Goal: Task Accomplishment & Management: Contribute content

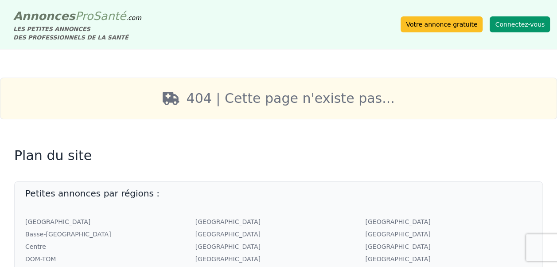
click at [510, 29] on button "Connectez-vous" at bounding box center [519, 24] width 60 height 16
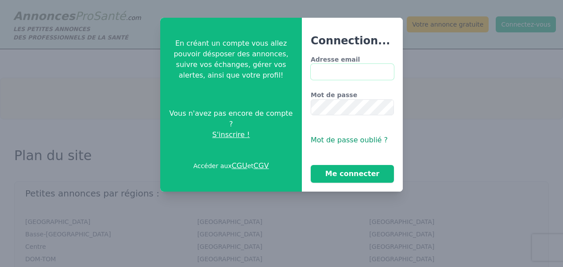
type input "**********"
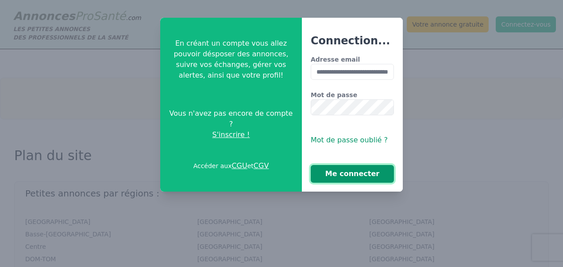
click at [329, 177] on button "Me connecter" at bounding box center [352, 174] width 83 height 18
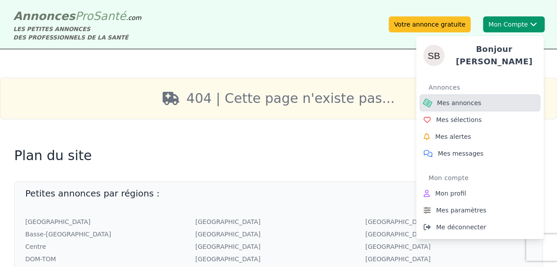
click at [455, 99] on span "Mes annonces" at bounding box center [459, 102] width 44 height 9
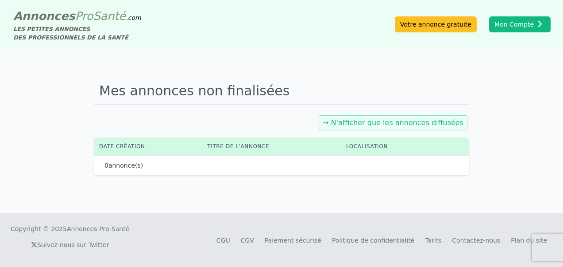
click at [373, 122] on link "→ N'afficher que les annonces diffusées" at bounding box center [393, 122] width 141 height 8
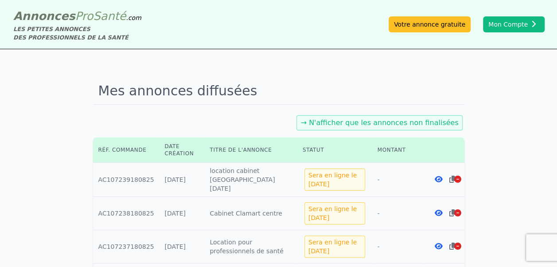
click at [435, 179] on icon at bounding box center [438, 178] width 8 height 7
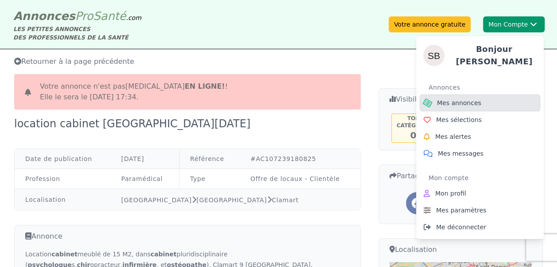
click at [455, 98] on span "Mes annonces" at bounding box center [459, 102] width 44 height 9
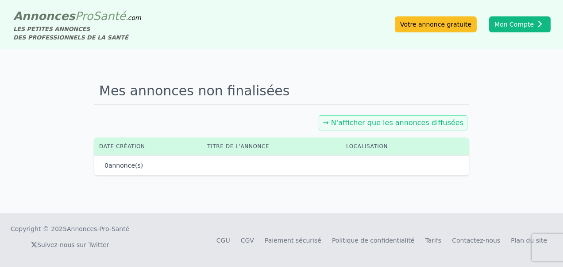
click at [368, 121] on link "→ N'afficher que les annonces diffusées" at bounding box center [393, 122] width 141 height 8
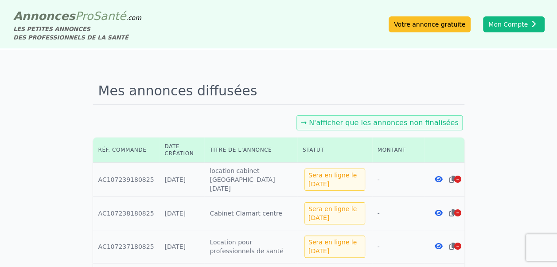
click at [437, 180] on icon at bounding box center [438, 178] width 8 height 7
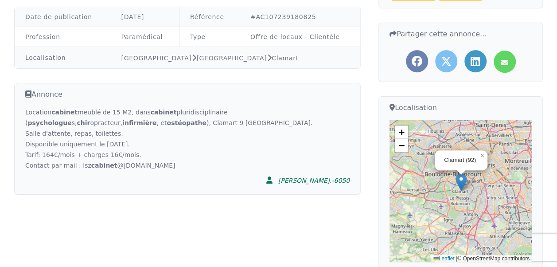
scroll to position [147, 0]
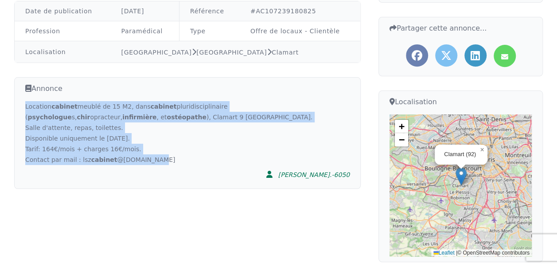
drag, startPoint x: 141, startPoint y: 162, endPoint x: 5, endPoint y: 102, distance: 148.1
click at [5, 102] on article "Votre annonce n'est pas [MEDICAL_DATA] en ligne! ! Elle le sera le [DATE] 17:34…" at bounding box center [278, 128] width 557 height 405
copy div "Location cabinet meublé de 15 M2, dans cabinet pluridisciplinaire ( psychologue…"
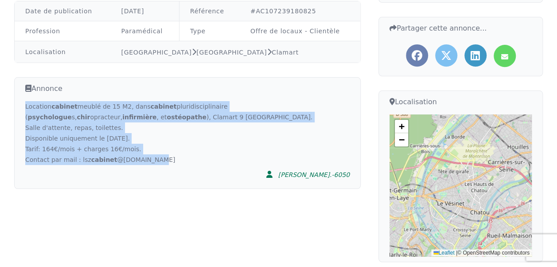
scroll to position [0, 0]
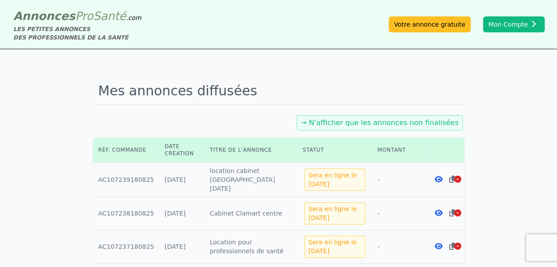
click at [458, 180] on icon at bounding box center [457, 178] width 7 height 7
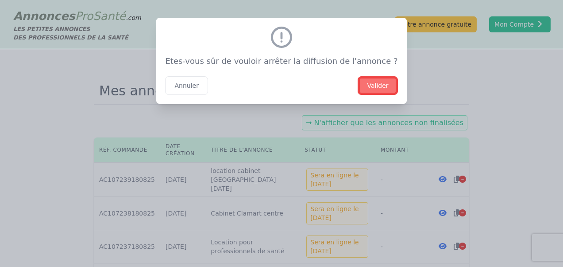
click at [374, 86] on button "Valider" at bounding box center [378, 85] width 40 height 19
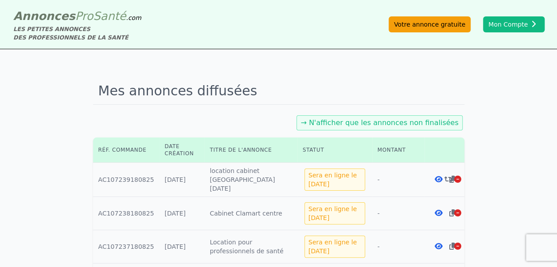
click at [448, 28] on link "Votre annonce gratuite" at bounding box center [429, 24] width 82 height 16
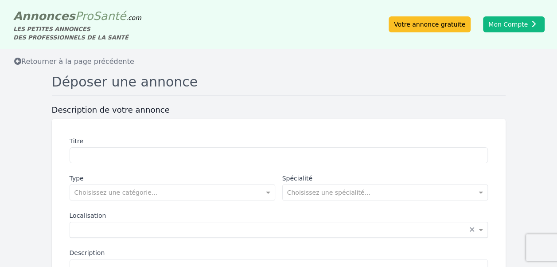
scroll to position [147, 0]
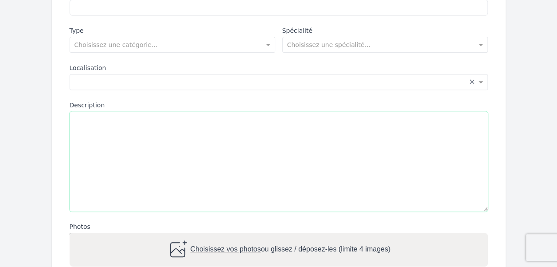
click at [142, 126] on textarea "Description" at bounding box center [279, 161] width 418 height 100
paste textarea "**********"
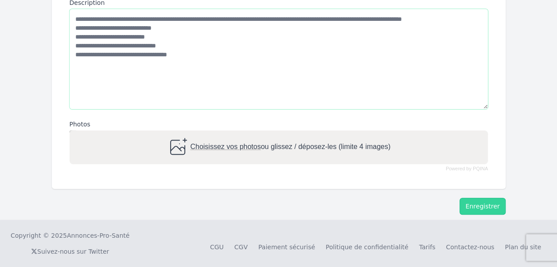
scroll to position [255, 0]
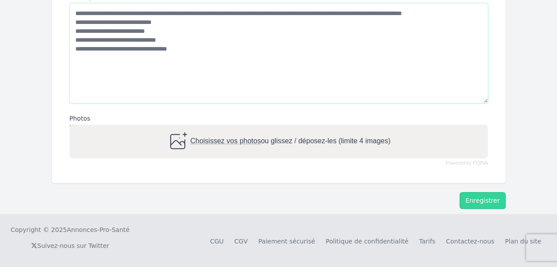
type textarea "**********"
click at [218, 142] on span "Choisissez vos photos" at bounding box center [225, 141] width 70 height 8
click at [218, 127] on input "Choisissez vos photos ou glissez / déposez-les (limite 4 images)" at bounding box center [279, 125] width 418 height 3
type input "**********"
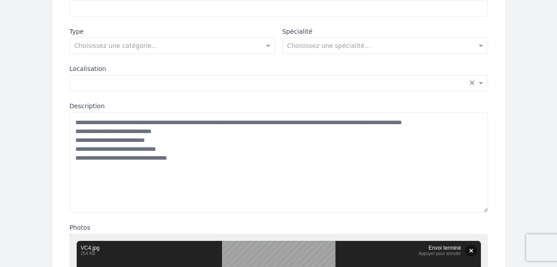
scroll to position [108, 0]
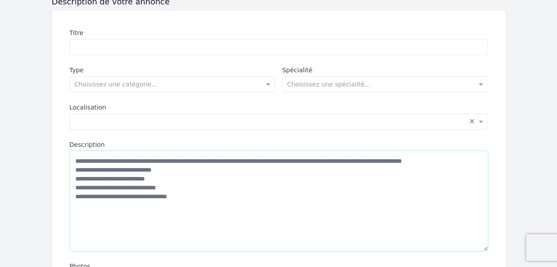
click at [168, 176] on textarea "**********" at bounding box center [279, 201] width 418 height 100
type textarea "**********"
click at [105, 115] on div "Saisissez la localisation... × ×" at bounding box center [279, 121] width 418 height 16
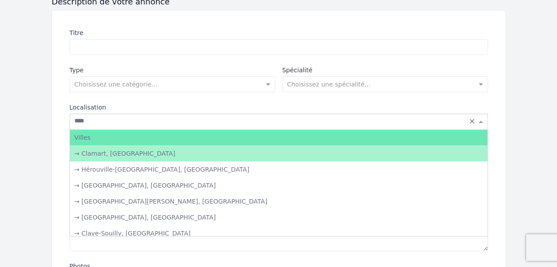
type input "*****"
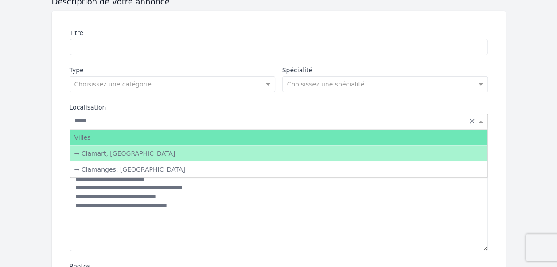
click at [85, 153] on div "→ Clamart, [GEOGRAPHIC_DATA]" at bounding box center [278, 153] width 417 height 16
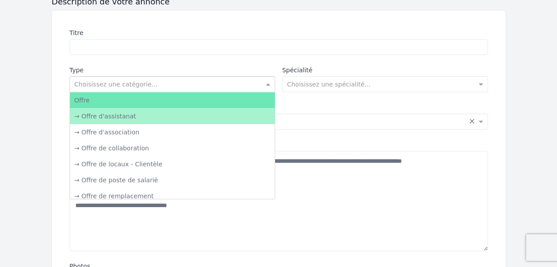
click at [108, 85] on input "text" at bounding box center [163, 83] width 178 height 9
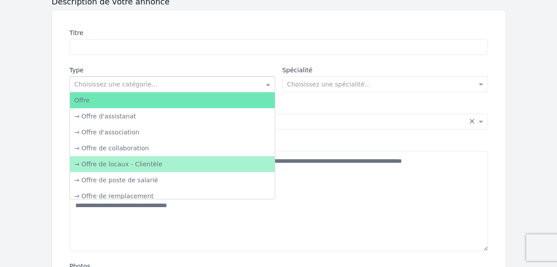
click at [141, 166] on div "→ Offre de locaux - Clientèle" at bounding box center [172, 164] width 205 height 16
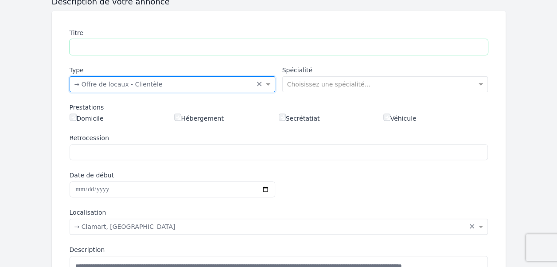
click at [105, 47] on input "Titre" at bounding box center [279, 47] width 418 height 16
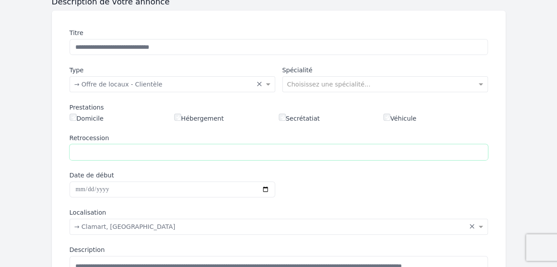
click at [164, 151] on input "Retrocession" at bounding box center [279, 152] width 418 height 16
click at [191, 45] on input "**********" at bounding box center [279, 47] width 418 height 16
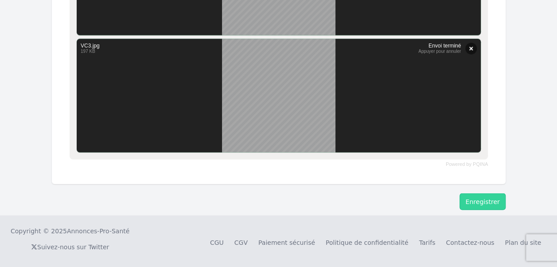
scroll to position [805, 0]
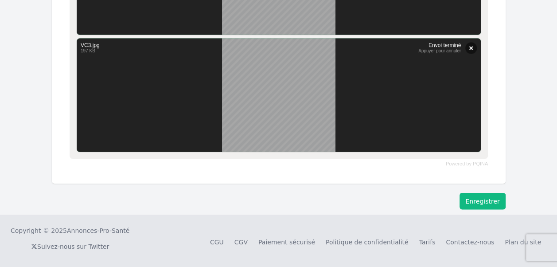
type input "**********"
click at [468, 206] on button "Enregistrer" at bounding box center [482, 200] width 46 height 17
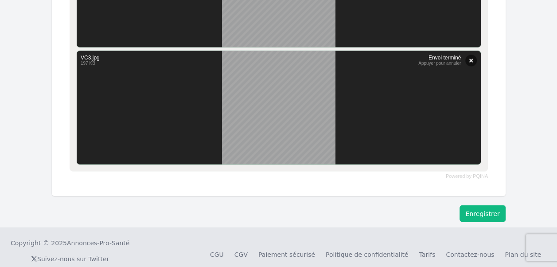
scroll to position [817, 0]
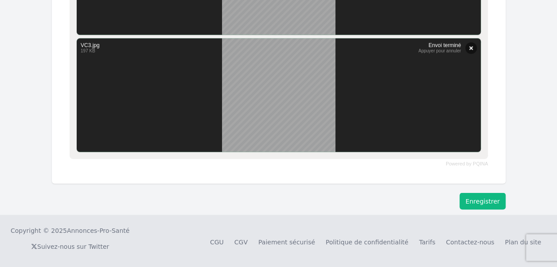
click at [484, 202] on button "Enregistrer" at bounding box center [482, 200] width 46 height 17
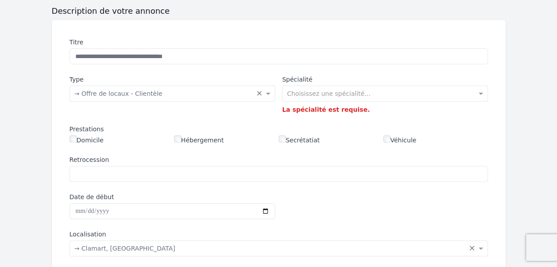
scroll to position [79, 0]
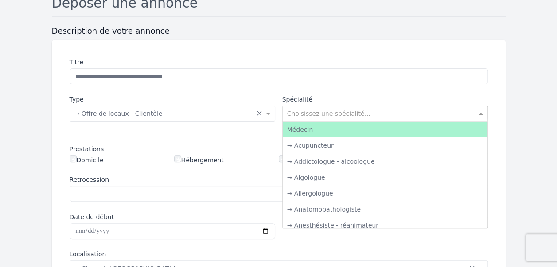
click at [352, 114] on input "text" at bounding box center [376, 112] width 178 height 9
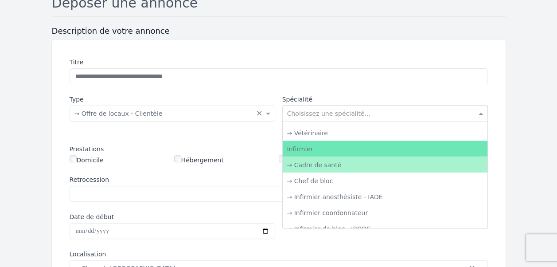
scroll to position [1181, 0]
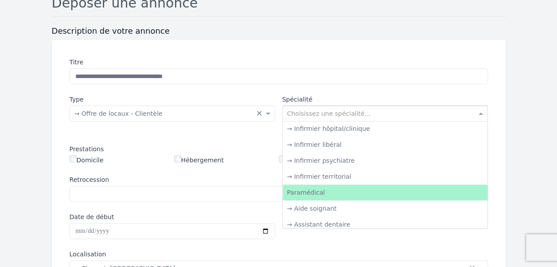
click at [375, 189] on div "Paramédical" at bounding box center [385, 192] width 205 height 16
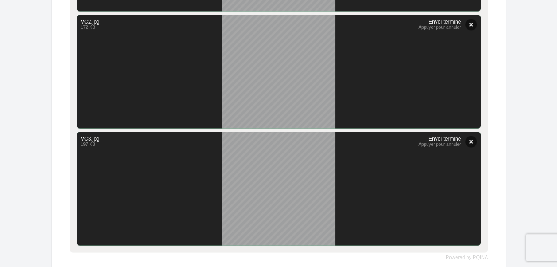
scroll to position [805, 0]
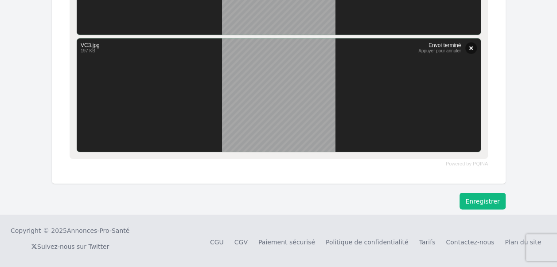
click at [490, 198] on button "Enregistrer" at bounding box center [482, 200] width 46 height 17
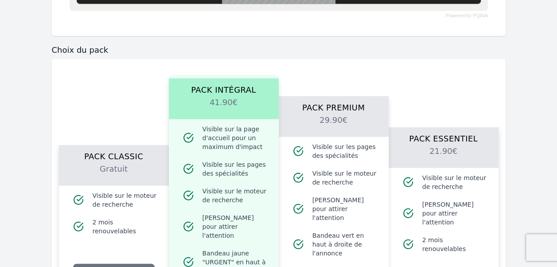
scroll to position [1100, 0]
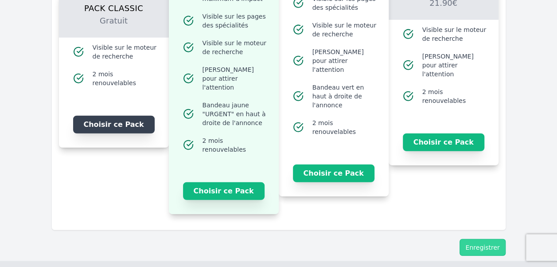
click at [101, 121] on button "Choisir ce Pack" at bounding box center [113, 125] width 81 height 18
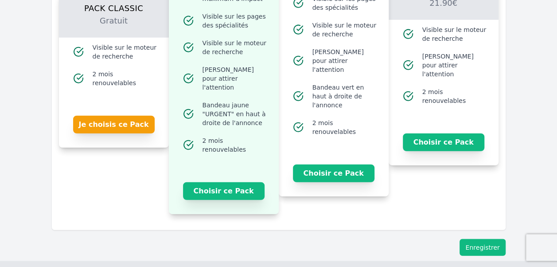
click at [480, 239] on button "Enregistrer" at bounding box center [482, 247] width 46 height 17
